Goal: Find specific page/section: Find specific page/section

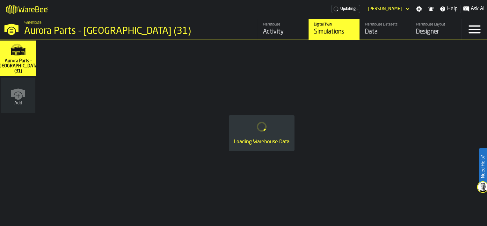
click at [272, 31] on div "Activity" at bounding box center [283, 31] width 40 height 9
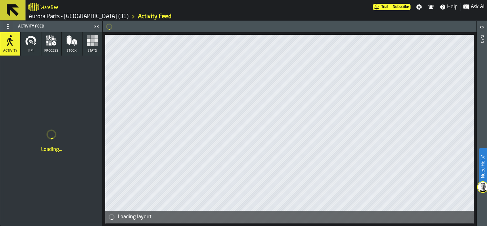
click at [71, 43] on icon "button" at bounding box center [71, 40] width 11 height 11
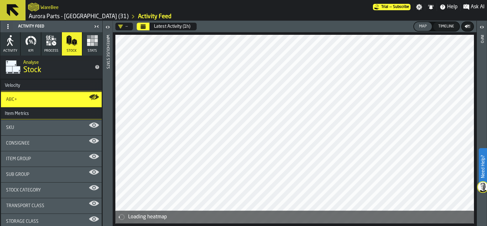
click at [9, 44] on icon "button" at bounding box center [9, 40] width 11 height 11
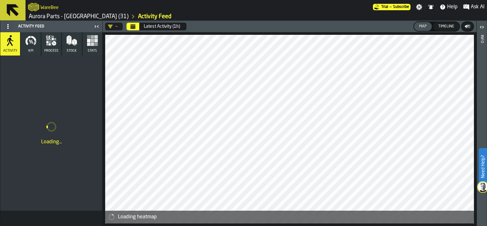
click at [448, 25] on div "Timeline" at bounding box center [446, 26] width 21 height 4
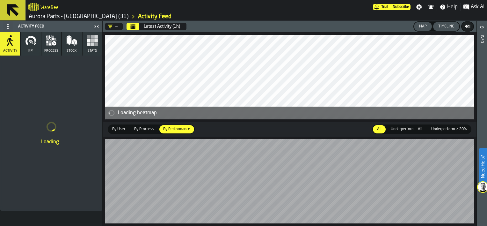
click at [136, 27] on button "Calendar" at bounding box center [132, 27] width 13 height 8
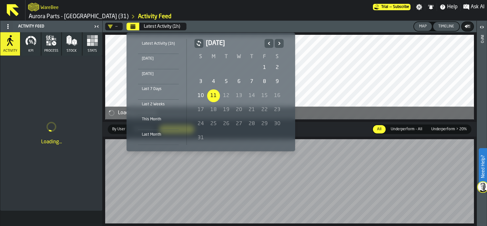
click at [153, 87] on div "Last 7 Days" at bounding box center [158, 88] width 41 height 7
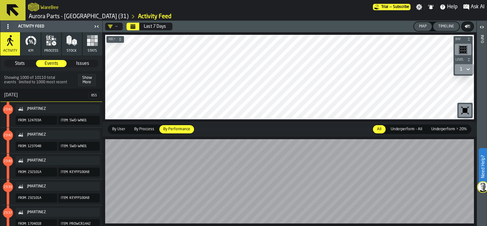
click at [312, 225] on html "Need Help? WareBee Trial — Subscribe Settings Notifications Help Ask AI Aurora …" at bounding box center [243, 113] width 487 height 226
